Goal: Information Seeking & Learning: Stay updated

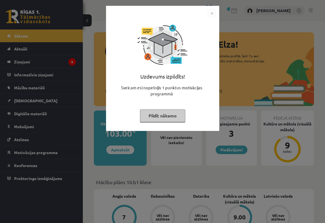
click at [213, 15] on img "Close" at bounding box center [212, 13] width 8 height 8
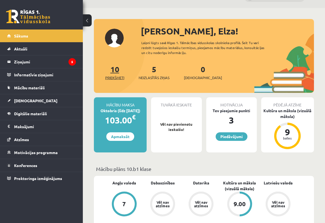
scroll to position [13, 0]
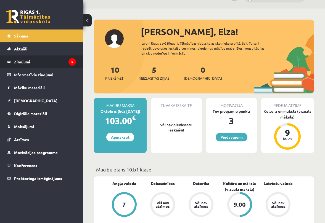
click at [40, 62] on legend "Ziņojumi 5" at bounding box center [45, 62] width 62 height 13
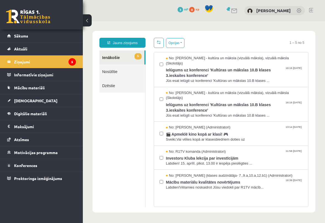
click at [105, 59] on link "5 Ienākošie" at bounding box center [121, 58] width 45 height 14
click at [44, 60] on legend "Ziņojumi 5" at bounding box center [45, 62] width 62 height 13
click at [23, 38] on span "Sākums" at bounding box center [21, 35] width 14 height 5
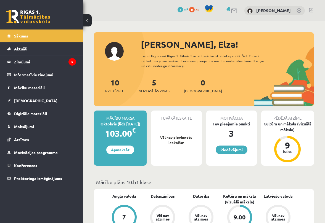
click at [134, 116] on div "Mācību maksa" at bounding box center [120, 116] width 53 height 10
click at [35, 88] on span "Mācību materiāli" at bounding box center [29, 87] width 31 height 5
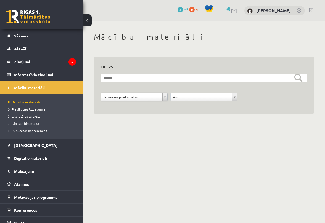
click at [36, 114] on link "Literatūras saraksts" at bounding box center [42, 116] width 69 height 5
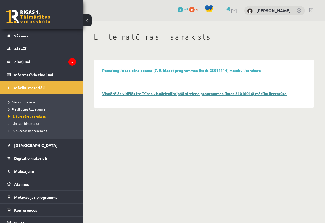
click at [195, 92] on link "Vispārējās vidējās izglītības vispārizglītojošā virziena programmas (kods 31016…" at bounding box center [194, 93] width 185 height 5
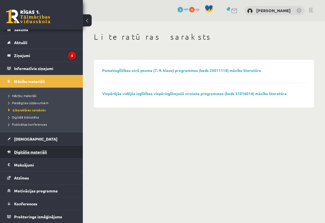
scroll to position [6, 0]
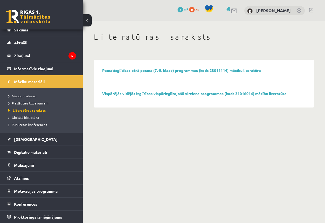
click at [33, 118] on span "Digitālā bibliotēka" at bounding box center [23, 117] width 31 height 4
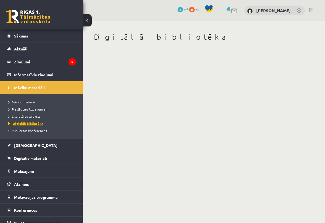
scroll to position [6, 0]
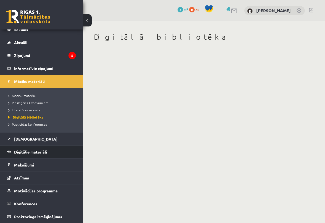
click at [31, 153] on span "Digitālie materiāli" at bounding box center [30, 152] width 33 height 5
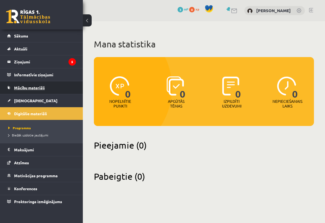
click at [33, 85] on link "Mācību materiāli" at bounding box center [41, 87] width 69 height 13
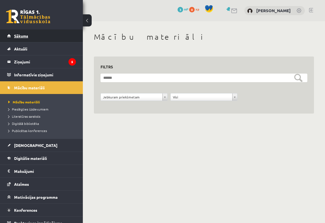
click at [30, 39] on link "Sākums" at bounding box center [41, 36] width 69 height 13
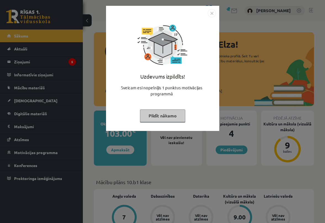
click at [28, 47] on div "Uzdevums izpildīts! Sveicam esi nopelnījis 1 punktus motivācijas programmā Pild…" at bounding box center [162, 111] width 325 height 223
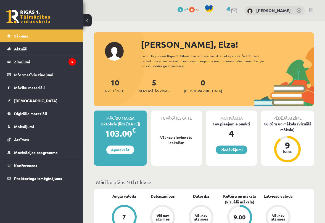
click at [28, 47] on link "Aktuāli" at bounding box center [41, 49] width 69 height 13
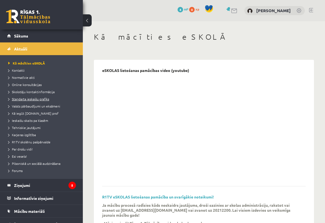
click at [42, 100] on span "Standarta ieskaišu grafiks" at bounding box center [28, 99] width 41 height 4
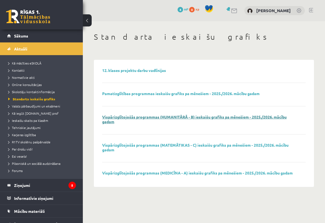
click at [108, 123] on link "Vispārizglītojošās programmas (HUMANITĀRĀ - B) ieskaišu grafiks pa mēnešiem - 2…" at bounding box center [194, 120] width 185 height 10
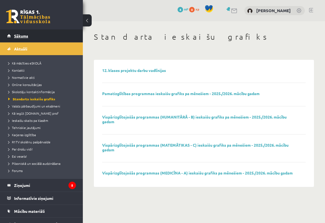
click at [19, 34] on span "Sākums" at bounding box center [21, 35] width 14 height 5
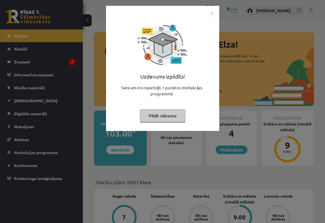
click at [152, 116] on button "Pildīt nākamo" at bounding box center [162, 116] width 45 height 13
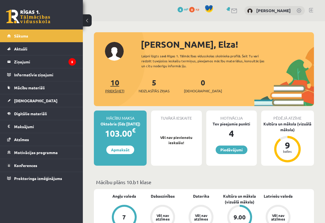
click at [114, 84] on link "10 Priekšmeti" at bounding box center [114, 86] width 19 height 16
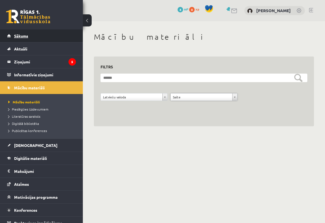
click at [27, 38] on link "Sākums" at bounding box center [41, 36] width 69 height 13
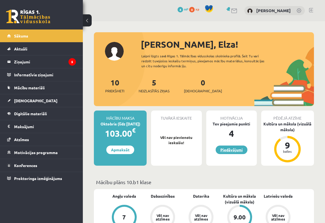
click at [228, 152] on link "Piedāvājumi" at bounding box center [232, 150] width 32 height 9
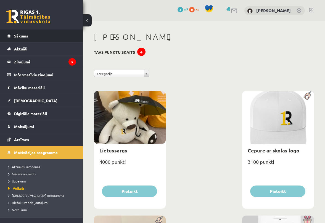
click at [31, 35] on link "Sākums" at bounding box center [41, 36] width 69 height 13
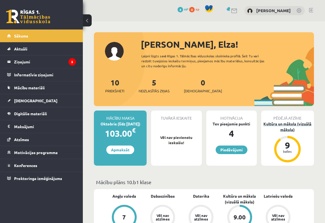
click at [290, 145] on div "9" at bounding box center [287, 145] width 17 height 9
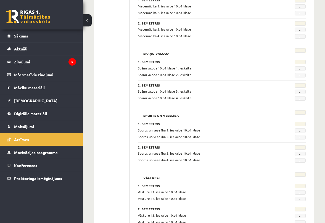
scroll to position [502, 0]
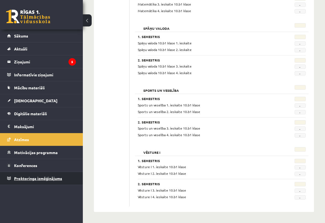
click at [36, 177] on span "Proktoringa izmēģinājums" at bounding box center [38, 178] width 48 height 5
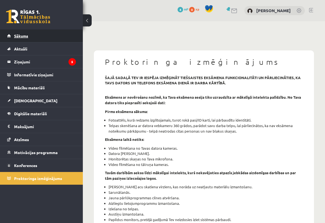
click at [23, 34] on span "Sākums" at bounding box center [21, 35] width 14 height 5
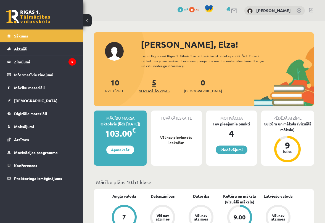
click at [152, 89] on span "Neizlasītās ziņas" at bounding box center [154, 91] width 31 height 6
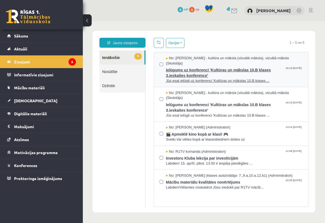
click at [195, 66] on span "Ielūgums uz konferenci 'Kultūras un mākslas 10.B klases 3.ieskaites konference'" at bounding box center [234, 72] width 137 height 12
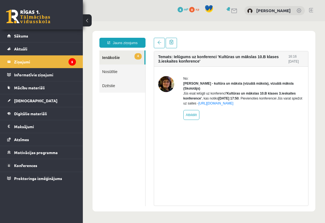
click at [126, 56] on link "4 Ienākošie" at bounding box center [121, 58] width 45 height 14
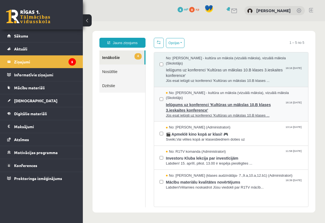
click at [187, 101] on span "Ielūgums uz konferenci 'Kultūras un mākslas 10.B klases 3.ieskaites konference'" at bounding box center [234, 107] width 137 height 12
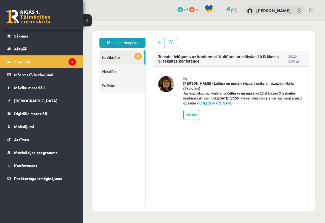
click at [130, 55] on link "3 Ienākošie" at bounding box center [121, 58] width 45 height 14
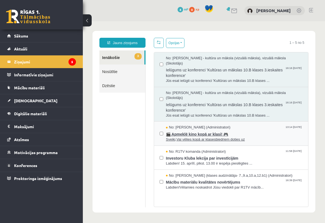
click at [220, 130] on span "🎬 Apmeklē kino kopā ar klasi! 🎮" at bounding box center [234, 133] width 137 height 7
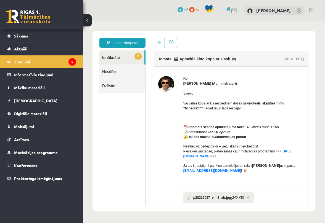
click at [120, 60] on link "2 Ienākošie" at bounding box center [121, 58] width 45 height 14
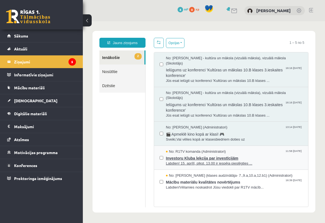
click at [206, 161] on span "Labdien! 15. aprīlī, plkst. 13.00 ir iespēja pieslēgties ..." at bounding box center [234, 163] width 137 height 5
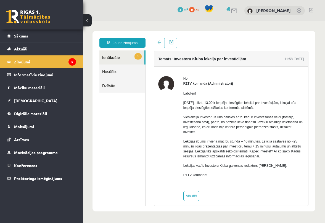
click at [111, 56] on link "1 Ienākošie" at bounding box center [121, 58] width 45 height 14
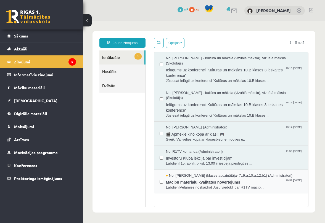
click at [215, 173] on span "No: Amanda Saulīte-Kirilko (klases audzinātāja- 7.,9.a,10.a,12.b1) (Administrat…" at bounding box center [229, 175] width 127 height 5
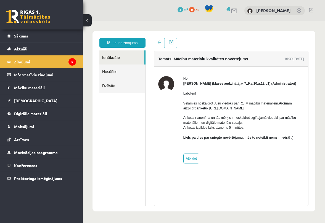
click at [110, 60] on link "Ienākošie" at bounding box center [121, 58] width 45 height 14
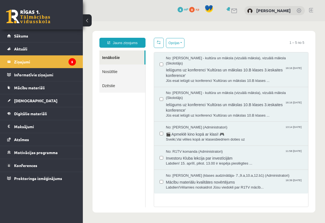
click at [110, 60] on link "Ienākošie" at bounding box center [121, 58] width 45 height 14
click at [46, 65] on legend "Ziņojumi 5" at bounding box center [45, 62] width 62 height 13
click at [32, 35] on link "Sākums" at bounding box center [41, 36] width 69 height 13
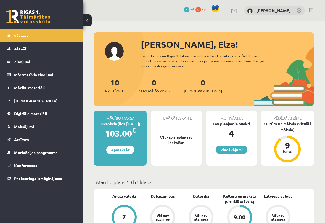
click at [297, 11] on link at bounding box center [300, 11] width 6 height 6
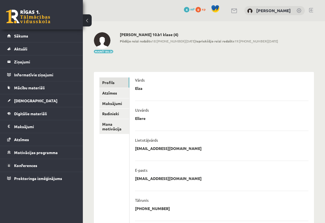
click at [311, 10] on link at bounding box center [311, 10] width 4 height 4
